Goal: Find specific page/section: Find specific page/section

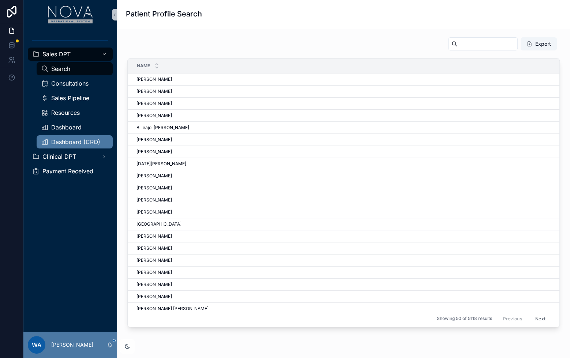
click at [81, 143] on span "Dashboard (CRO)" at bounding box center [75, 142] width 49 height 6
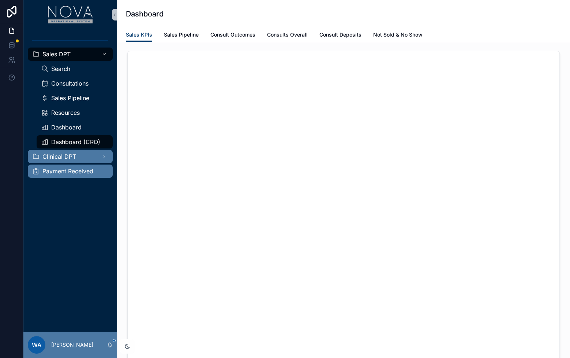
click at [69, 154] on span "Clinical DPT" at bounding box center [59, 157] width 34 height 6
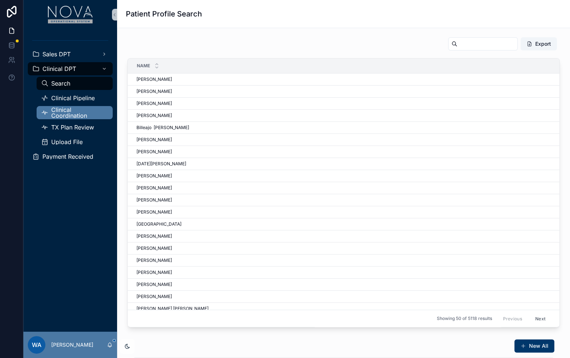
click at [76, 107] on span "Clinical Coordination" at bounding box center [78, 113] width 54 height 12
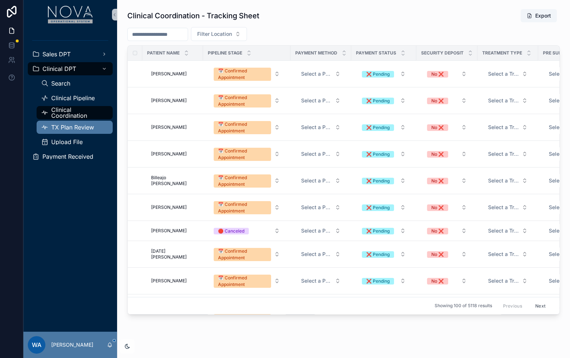
click at [77, 127] on span "TX Plan Review" at bounding box center [72, 127] width 43 height 6
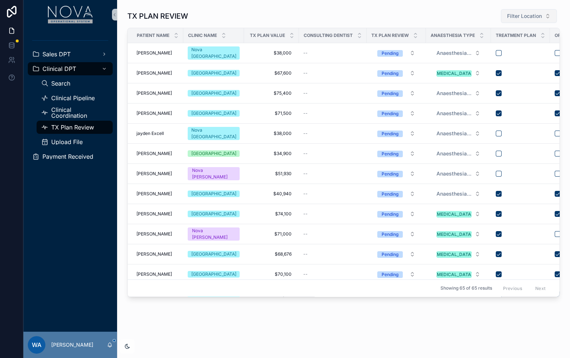
click at [538, 19] on span "Filter Location" at bounding box center [524, 15] width 35 height 7
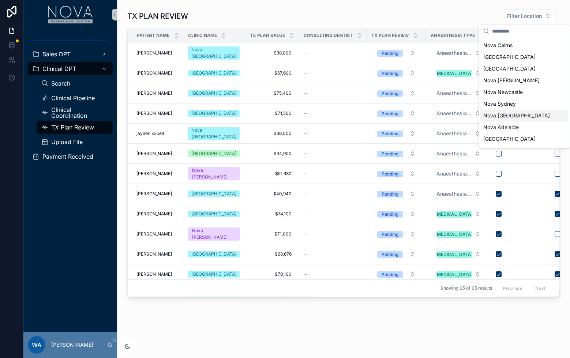
click at [505, 117] on div "Nova Melbourne" at bounding box center [525, 116] width 88 height 12
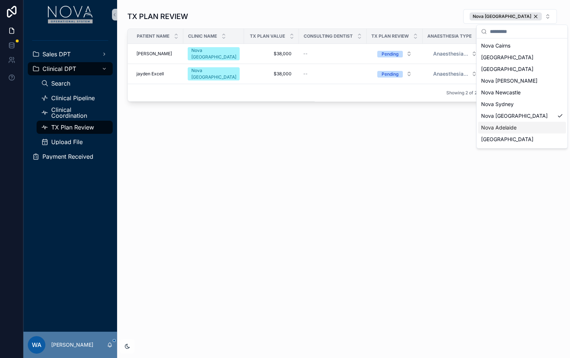
click at [284, 201] on div "TX PLAN REVIEW Nova Melbourne Patient Name Clinic Name tx plan Value Consulting…" at bounding box center [343, 179] width 453 height 358
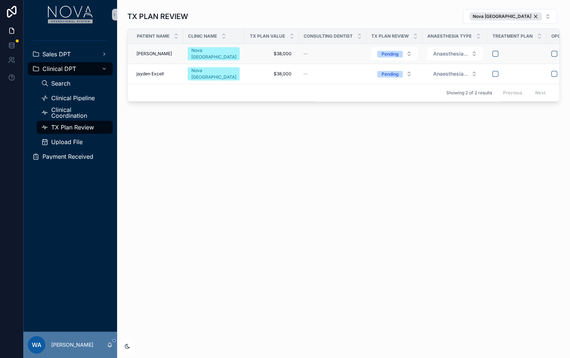
click at [145, 53] on span "Glenn Marshall" at bounding box center [154, 54] width 35 height 6
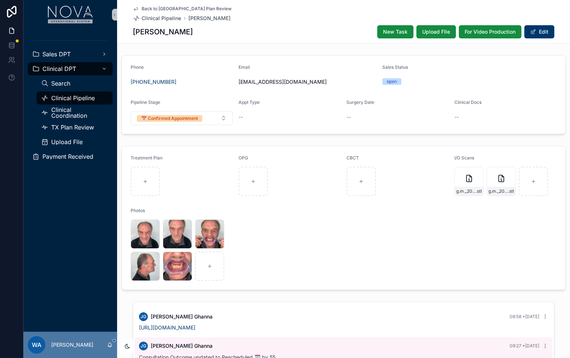
scroll to position [139, 0]
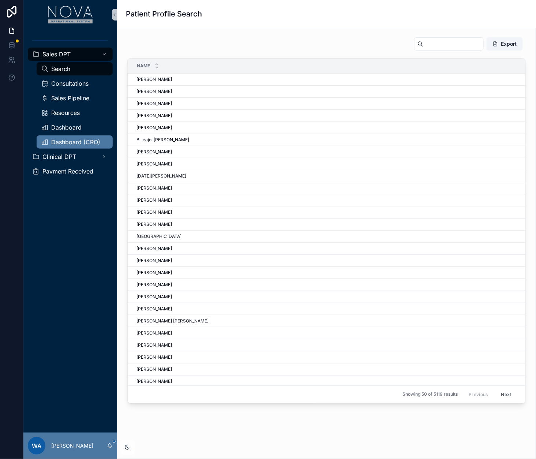
click at [77, 144] on span "Dashboard (CRO)" at bounding box center [75, 142] width 49 height 6
